Goal: Information Seeking & Learning: Understand process/instructions

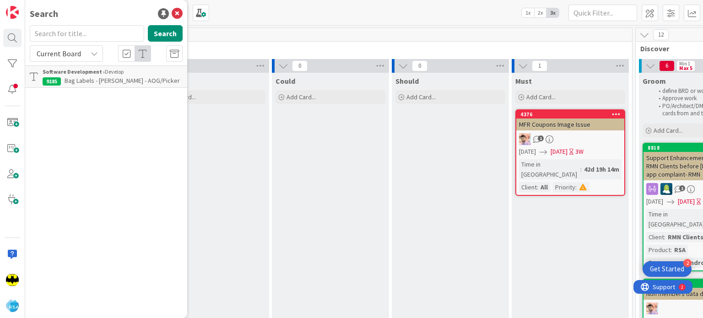
click at [61, 37] on input "text" at bounding box center [87, 33] width 114 height 16
type input "9124"
click at [75, 80] on span "Tax-Exempt Checkout Flow- [PERSON_NAME]/ [PERSON_NAME]" at bounding box center [91, 85] width 97 height 18
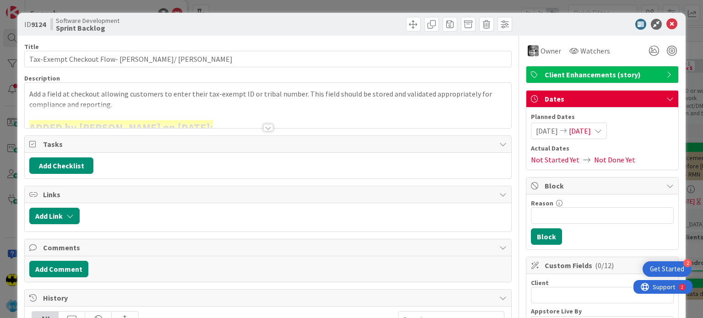
click at [264, 126] on div at bounding box center [268, 127] width 10 height 7
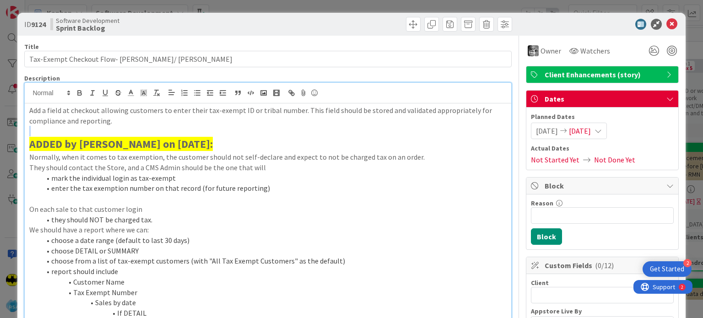
click at [264, 126] on p at bounding box center [267, 131] width 477 height 11
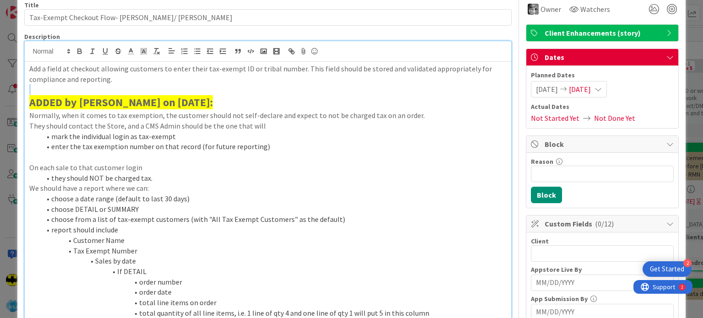
scroll to position [46, 0]
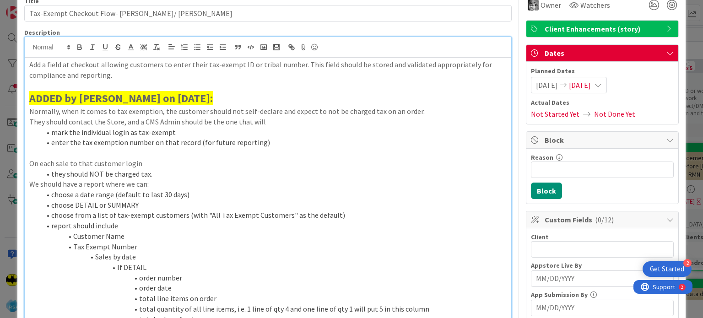
click at [271, 113] on p "Normally, when it comes to tax exemption, the customer should not self-declare …" at bounding box center [267, 111] width 477 height 11
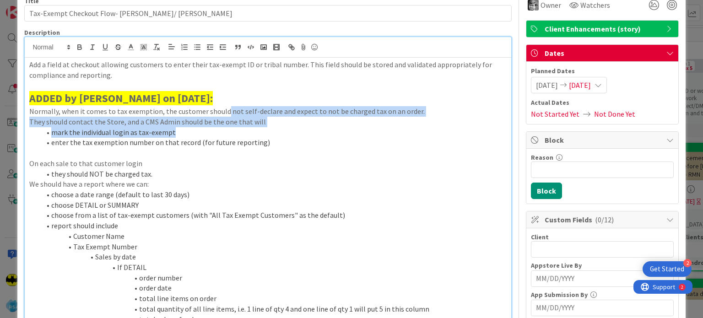
drag, startPoint x: 223, startPoint y: 113, endPoint x: 209, endPoint y: 131, distance: 22.8
click at [209, 131] on div "Add a field at checkout allowing customers to enter their tax-exempt ID or trib…" at bounding box center [268, 253] width 486 height 390
click at [209, 131] on li "mark the individual login as tax-exempt" at bounding box center [273, 132] width 466 height 11
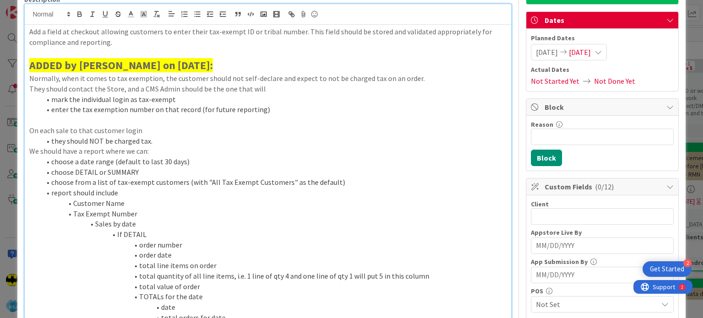
scroll to position [84, 0]
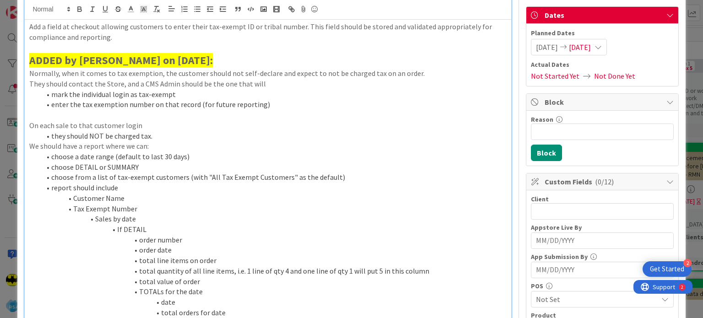
click at [182, 104] on li "enter the tax exemption number on that record (for future reporting)" at bounding box center [273, 104] width 466 height 11
click at [190, 124] on p "On each sale to that customer login" at bounding box center [267, 125] width 477 height 11
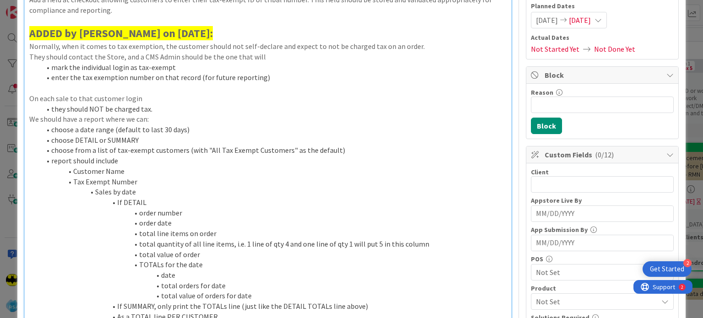
scroll to position [113, 0]
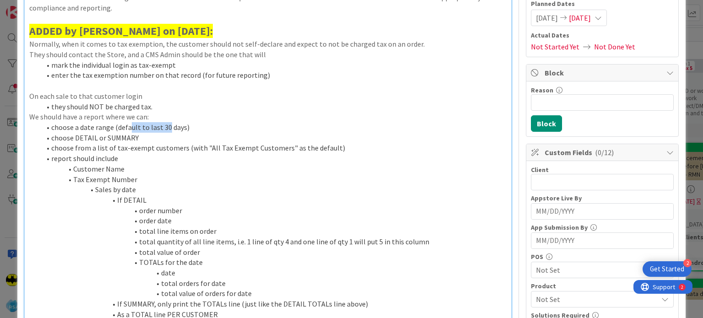
drag, startPoint x: 128, startPoint y: 124, endPoint x: 167, endPoint y: 129, distance: 39.2
click at [167, 129] on li "choose a date range (default to last 30 days)" at bounding box center [273, 127] width 466 height 11
click at [120, 146] on li "choose from a list of tax-exempt customers (with "All Tax Exempt Customers" as …" at bounding box center [273, 148] width 466 height 11
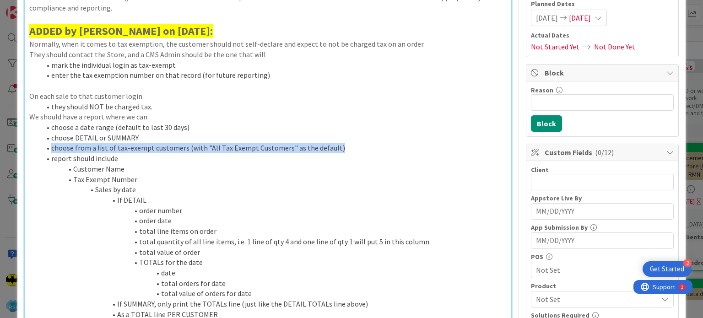
click at [120, 146] on li "choose from a list of tax-exempt customers (with "All Tax Exempt Customers" as …" at bounding box center [273, 148] width 466 height 11
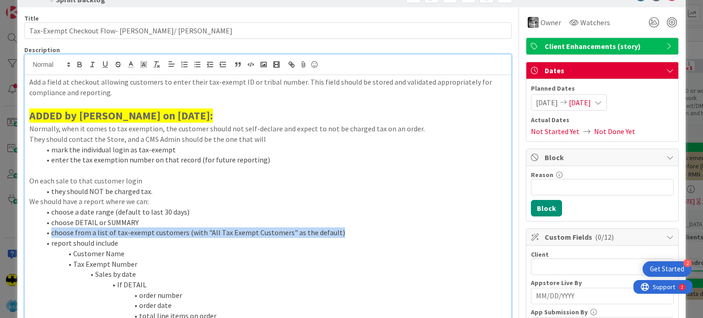
scroll to position [29, 0]
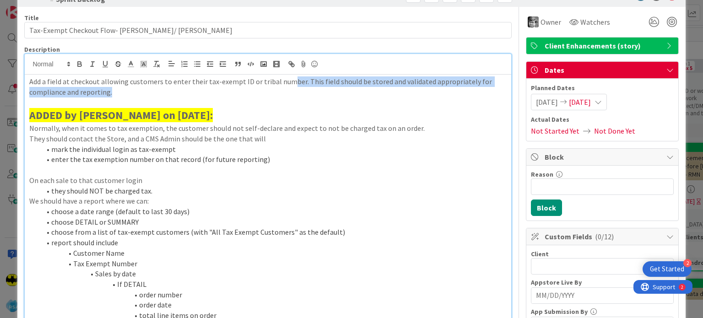
drag, startPoint x: 287, startPoint y: 84, endPoint x: 298, endPoint y: 89, distance: 12.1
click at [298, 89] on p "Add a field at checkout allowing customers to enter their tax-exempt ID or trib…" at bounding box center [267, 86] width 477 height 21
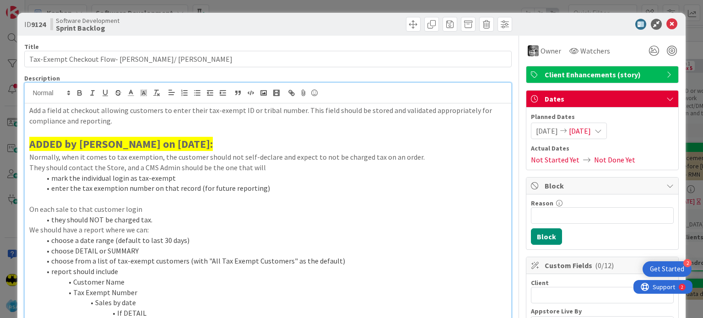
scroll to position [2, 0]
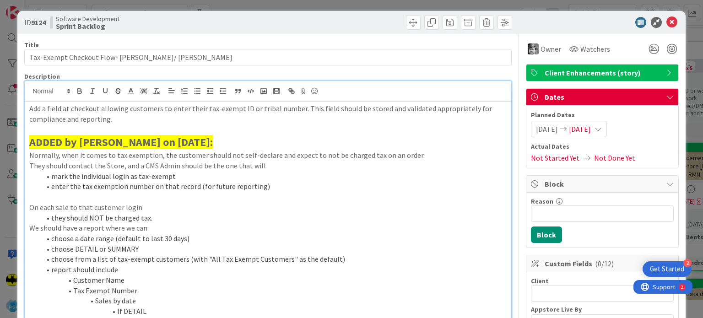
click at [376, 152] on p "Normally, when it comes to tax exemption, the customer should not self-declare …" at bounding box center [267, 155] width 477 height 11
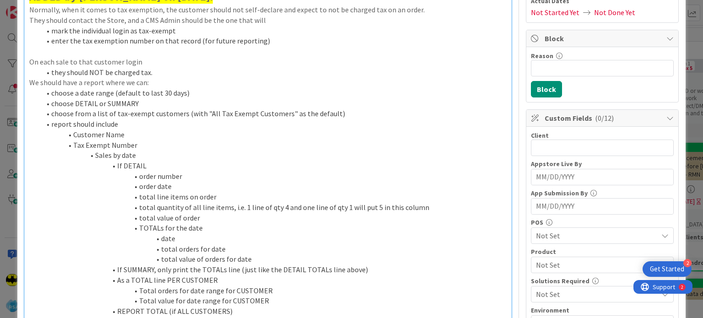
scroll to position [0, 0]
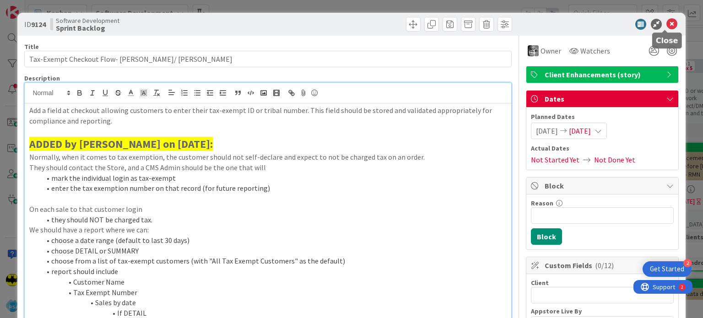
click at [667, 26] on icon at bounding box center [671, 24] width 11 height 11
